Goal: Information Seeking & Learning: Learn about a topic

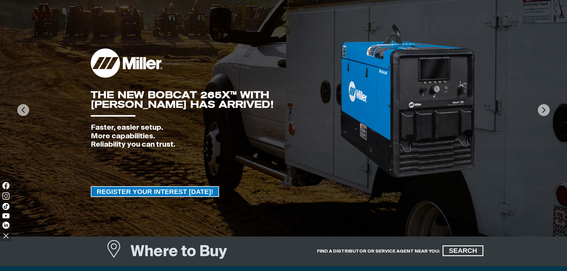
scroll to position [89, 0]
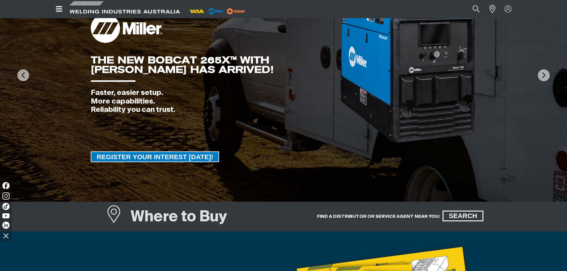
click at [136, 107] on div "Faster, easier setup. More capabilities. Reliability you can trust." at bounding box center [215, 102] width 249 height 26
click at [430, 79] on img at bounding box center [407, 66] width 137 height 155
click at [426, 79] on img at bounding box center [407, 66] width 137 height 155
click at [147, 62] on div "THE NEW BOBCAT 265X™ WITH [PERSON_NAME] HAS ARRIVED!" at bounding box center [215, 64] width 249 height 19
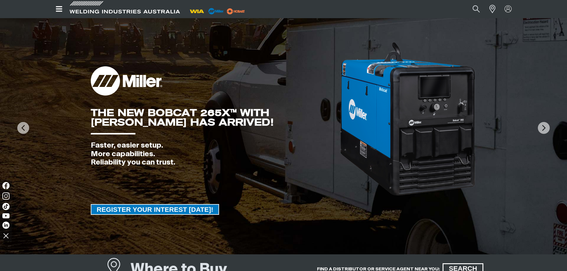
scroll to position [0, 0]
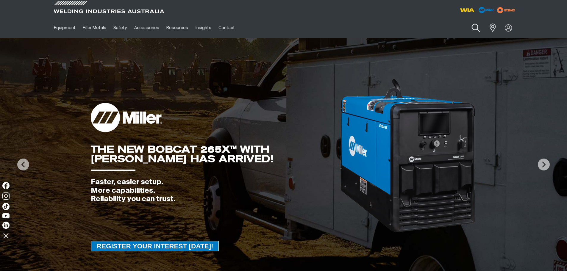
click at [479, 27] on button "Search products" at bounding box center [476, 28] width 24 height 17
click at [445, 27] on input "Search" at bounding box center [440, 27] width 92 height 13
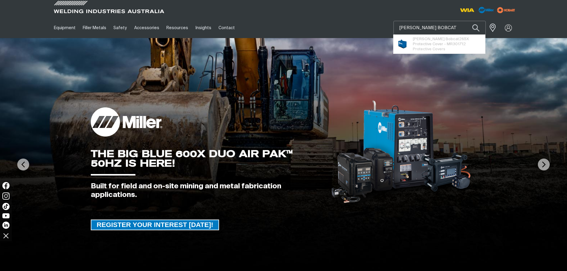
type input "[PERSON_NAME] BOBCAT"
click at [466, 21] on button "Search products" at bounding box center [476, 28] width 20 height 14
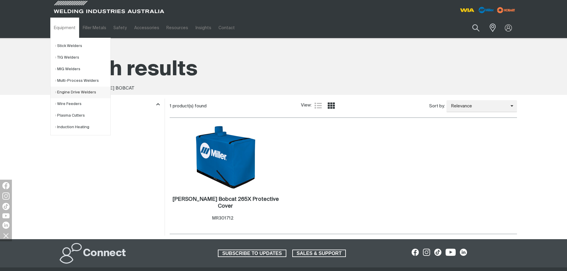
click at [74, 92] on link "Engine Drive Welders" at bounding box center [82, 93] width 55 height 12
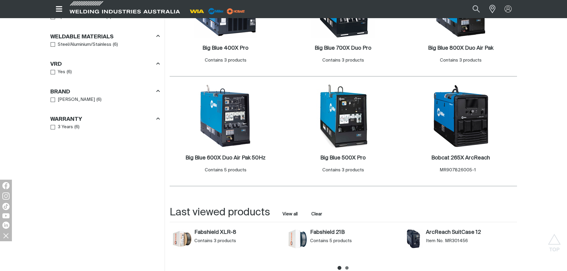
scroll to position [387, 0]
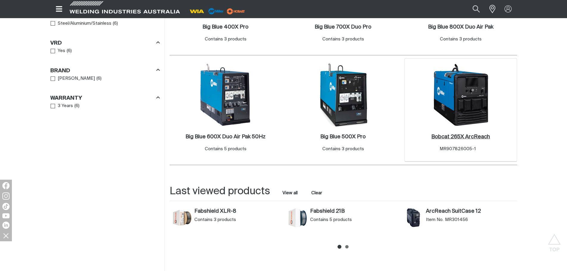
click at [462, 137] on h2 "Bobcat 265X ArcReach ." at bounding box center [460, 136] width 59 height 5
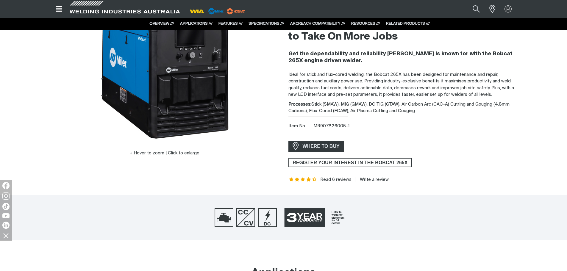
scroll to position [17, 0]
